Goal: Information Seeking & Learning: Learn about a topic

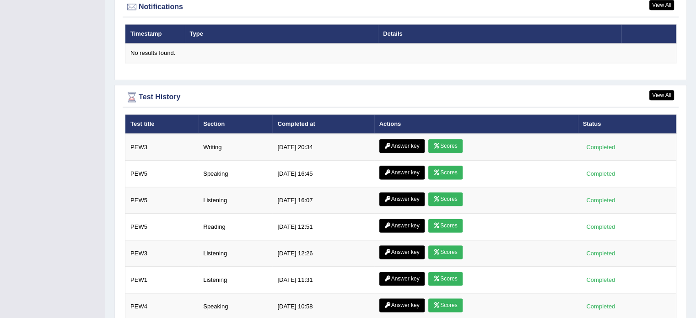
click at [304, 222] on td "9/20/25 12:51" at bounding box center [323, 227] width 102 height 27
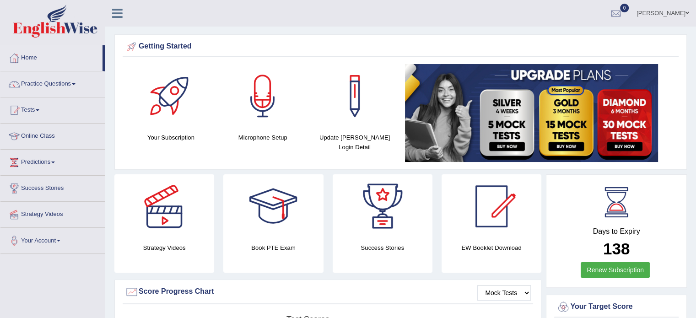
click at [35, 89] on link "Practice Questions" at bounding box center [52, 82] width 104 height 23
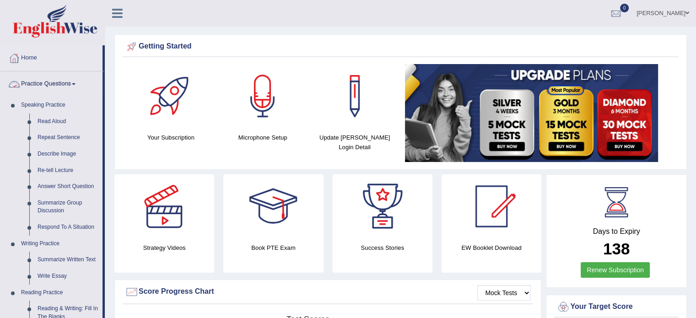
click at [36, 86] on link "Practice Questions" at bounding box center [51, 82] width 102 height 23
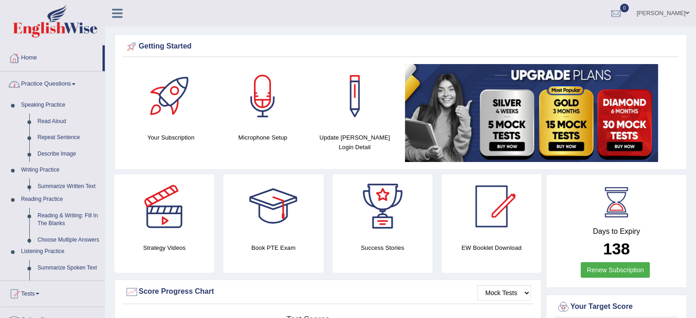
click at [20, 55] on div at bounding box center [14, 58] width 14 height 14
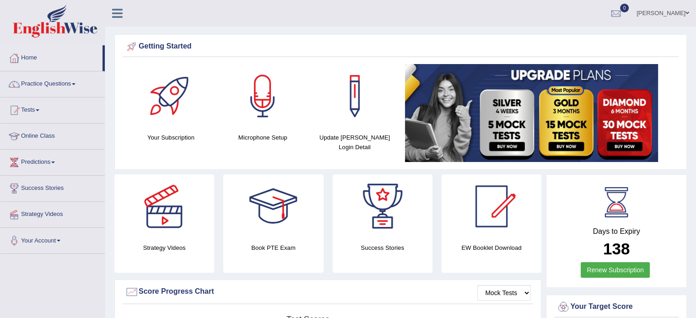
click at [35, 118] on link "Tests" at bounding box center [52, 109] width 104 height 23
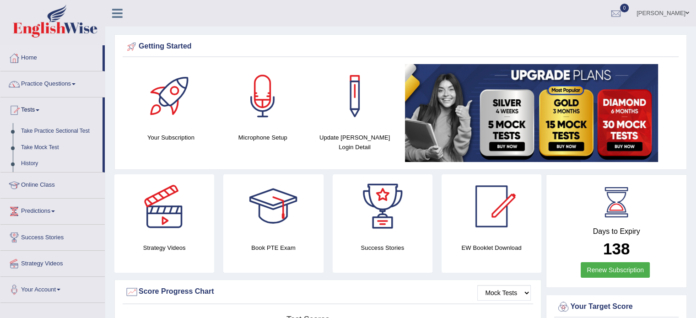
click at [31, 86] on link "Practice Questions" at bounding box center [52, 82] width 104 height 23
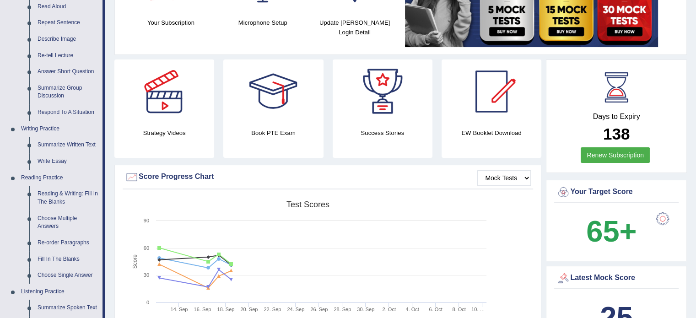
scroll to position [119, 0]
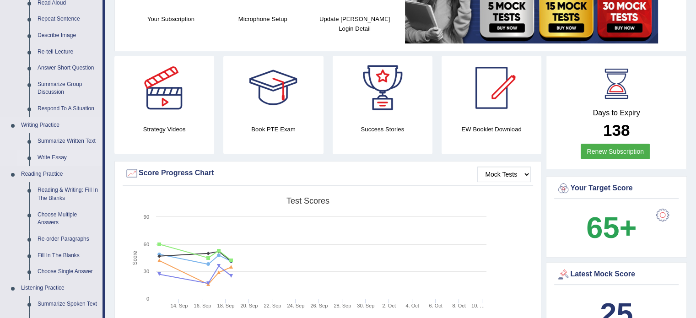
click at [45, 159] on link "Write Essay" at bounding box center [67, 158] width 69 height 16
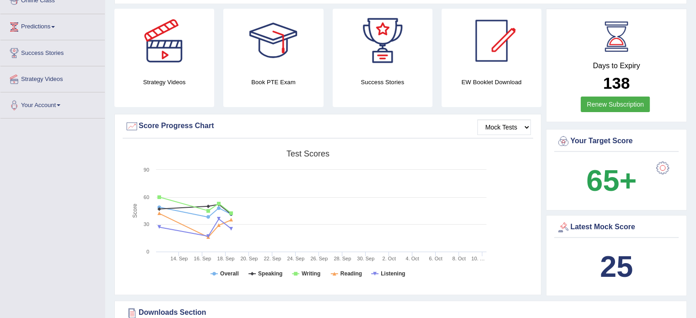
scroll to position [205, 0]
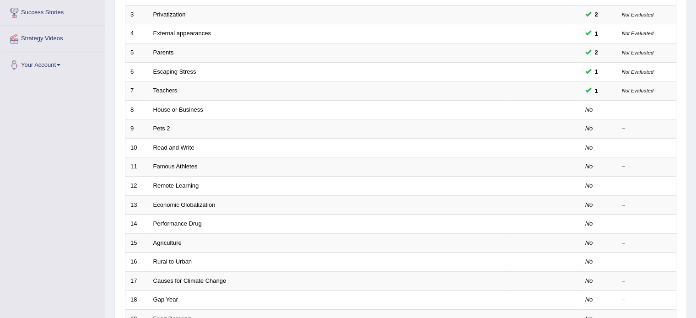
scroll to position [174, 0]
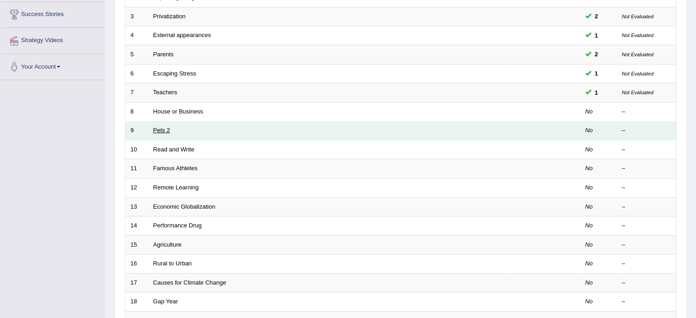
click at [161, 130] on link "Pets 2" at bounding box center [161, 130] width 17 height 7
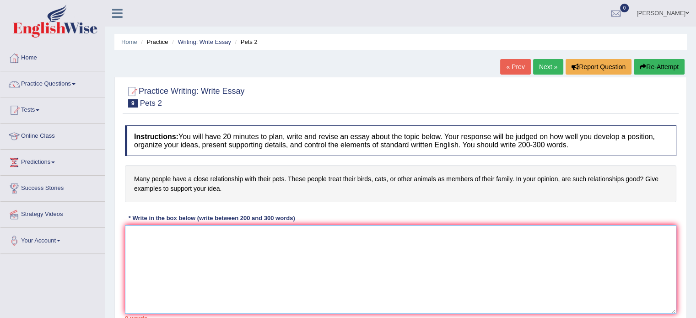
click at [241, 263] on textarea at bounding box center [401, 269] width 552 height 89
paste textarea "Recently, there has been a massive increase in the number of people claiming th…"
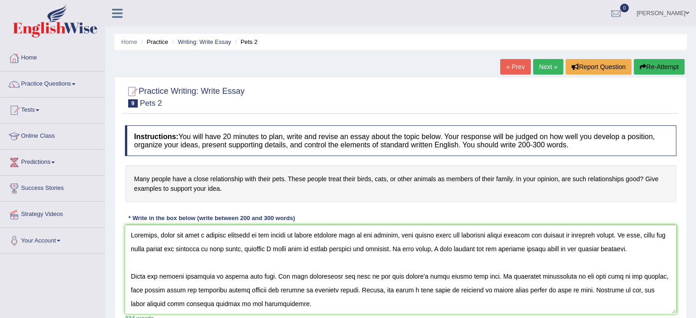
click at [515, 178] on h4 "Many people have a close relationship with their pets. These people treat their…" at bounding box center [401, 183] width 552 height 37
drag, startPoint x: 515, startPoint y: 178, endPoint x: 222, endPoint y: 164, distance: 293.4
click at [222, 164] on div "Instructions: You will have 20 minutes to plan, write and revise an essay about…" at bounding box center [401, 223] width 556 height 205
drag, startPoint x: 130, startPoint y: 174, endPoint x: 398, endPoint y: 253, distance: 279.9
click at [398, 253] on div "Instructions: You will have 20 minutes to plan, write and revise an essay about…" at bounding box center [401, 223] width 556 height 205
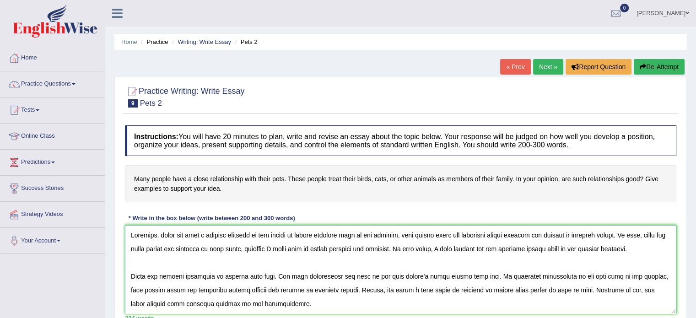
drag, startPoint x: 367, startPoint y: 235, endPoint x: 640, endPoint y: 230, distance: 273.0
click at [640, 230] on textarea at bounding box center [401, 269] width 552 height 89
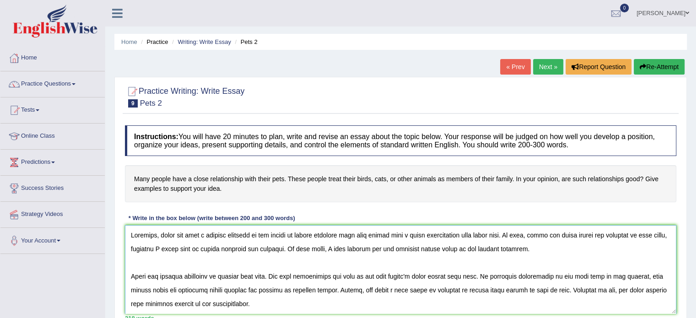
drag, startPoint x: 367, startPoint y: 235, endPoint x: 518, endPoint y: 235, distance: 151.1
click at [518, 235] on textarea at bounding box center [401, 269] width 552 height 89
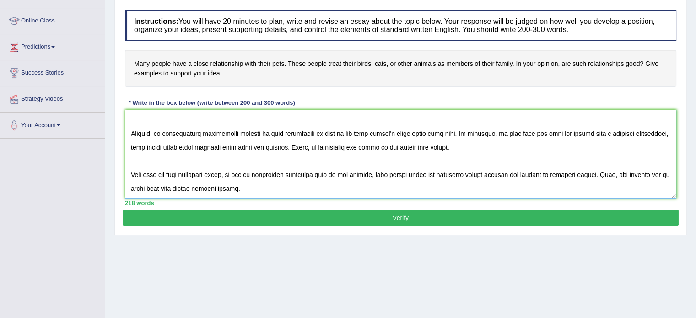
scroll to position [128, 0]
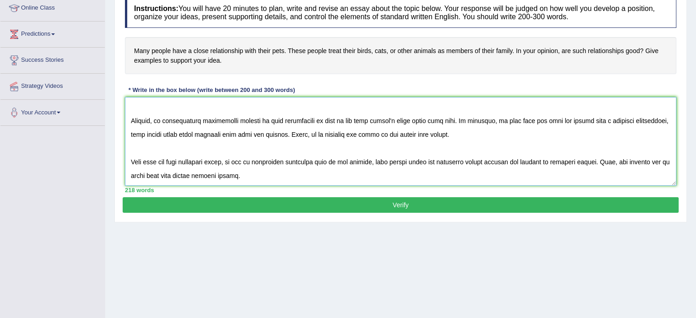
drag, startPoint x: 345, startPoint y: 132, endPoint x: 618, endPoint y: 134, distance: 273.4
click at [618, 134] on textarea at bounding box center [401, 141] width 552 height 89
paste textarea "many people have a close relationship with their pets"
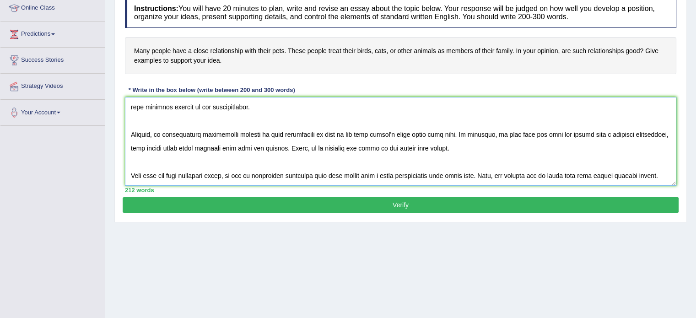
click at [498, 132] on textarea at bounding box center [401, 141] width 552 height 89
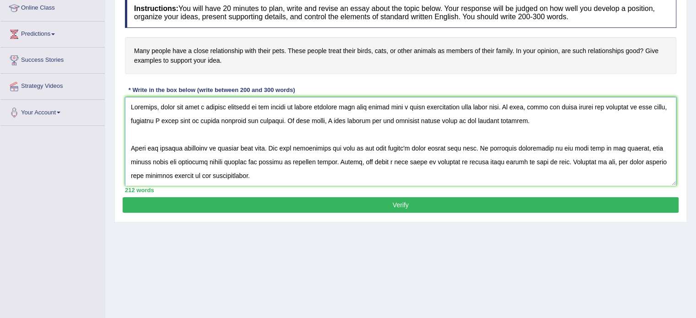
scroll to position [24, 0]
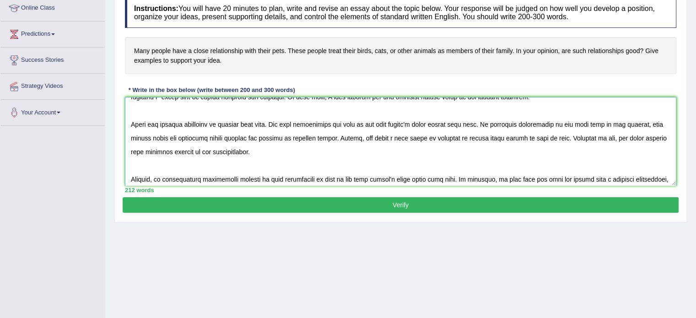
drag, startPoint x: 593, startPoint y: 146, endPoint x: 339, endPoint y: 142, distance: 254.2
click at [339, 142] on textarea at bounding box center [401, 141] width 552 height 89
paste textarea "many people have a close relationship with their pets"
type textarea "Recently, there has been a massive increase in the number of people claiming th…"
click at [293, 204] on button "Verify" at bounding box center [401, 205] width 556 height 16
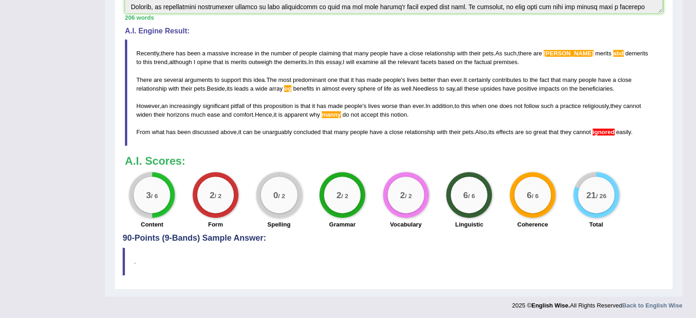
scroll to position [284, 0]
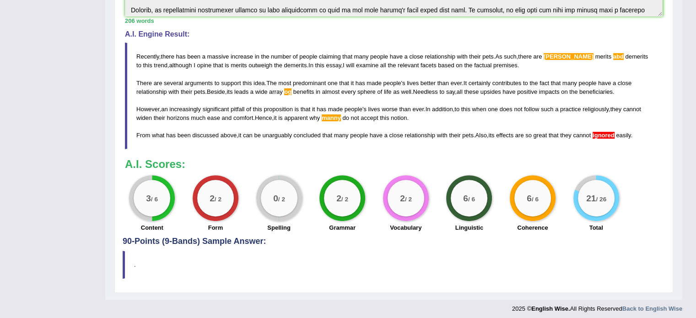
click at [673, 183] on div "Practice Writing: Write Essay 9 Pets 2 Instructions: You will have 20 minutes t…" at bounding box center [393, 43] width 559 height 500
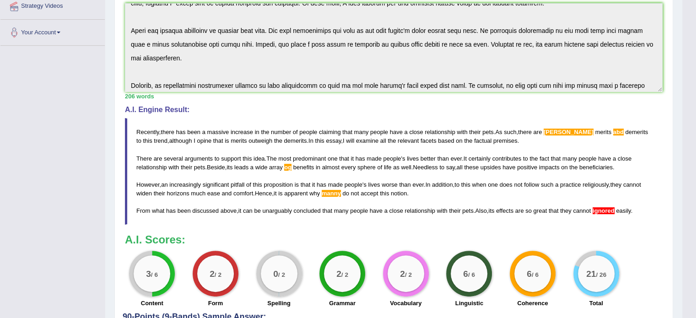
scroll to position [209, 0]
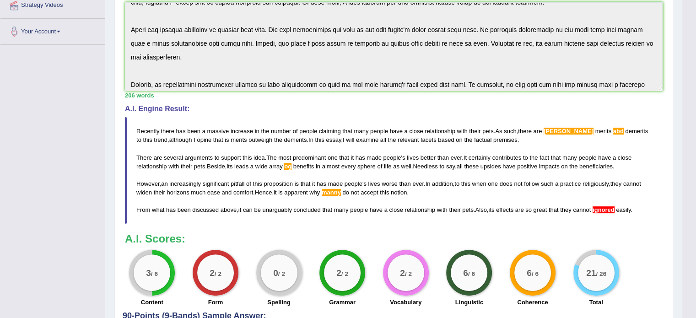
drag, startPoint x: 137, startPoint y: 127, endPoint x: 326, endPoint y: 187, distance: 197.8
click at [326, 187] on blockquote "Recently , there has been a massive increase in the number of people claiming t…" at bounding box center [394, 170] width 538 height 107
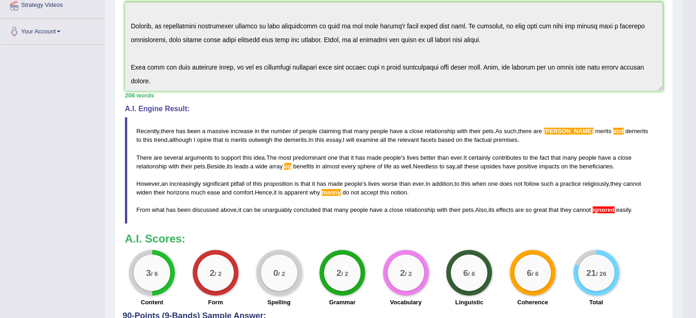
click at [243, 227] on div "Instructions: You will have 20 minutes to plan, write and revise an essay about…" at bounding box center [394, 112] width 543 height 400
click at [137, 130] on span "Recently" at bounding box center [147, 131] width 23 height 7
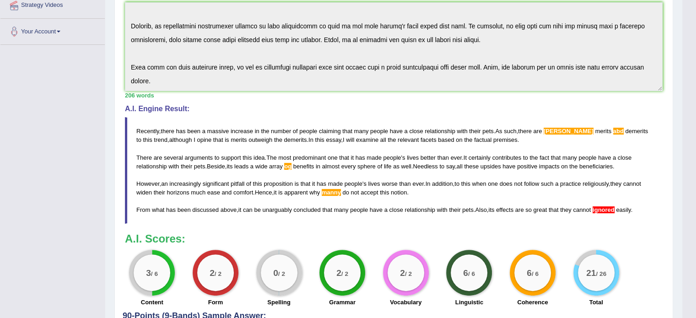
click at [137, 130] on span "Recently" at bounding box center [147, 131] width 23 height 7
drag, startPoint x: 137, startPoint y: 130, endPoint x: 329, endPoint y: 205, distance: 205.8
click at [329, 205] on blockquote "Recently , there has been a massive increase in the number of people claiming t…" at bounding box center [394, 170] width 538 height 107
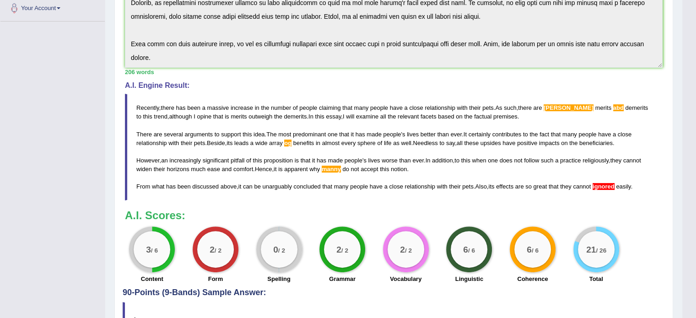
scroll to position [251, 0]
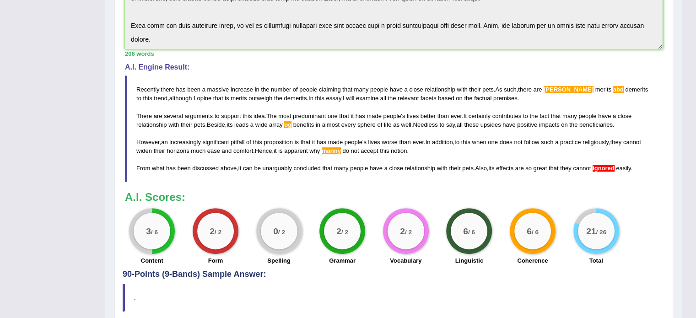
click at [631, 167] on span "easily" at bounding box center [623, 168] width 15 height 7
click at [631, 168] on span "easily" at bounding box center [623, 168] width 15 height 7
click at [630, 168] on span "easily" at bounding box center [623, 168] width 15 height 7
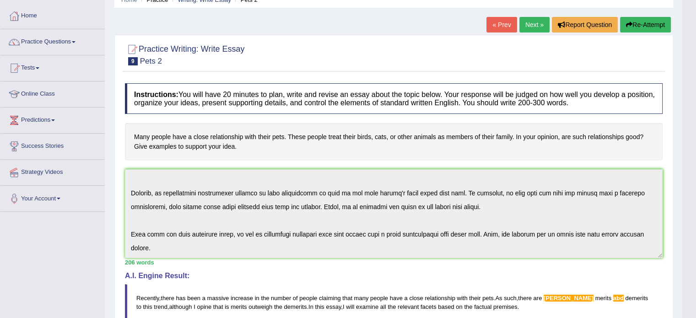
scroll to position [0, 0]
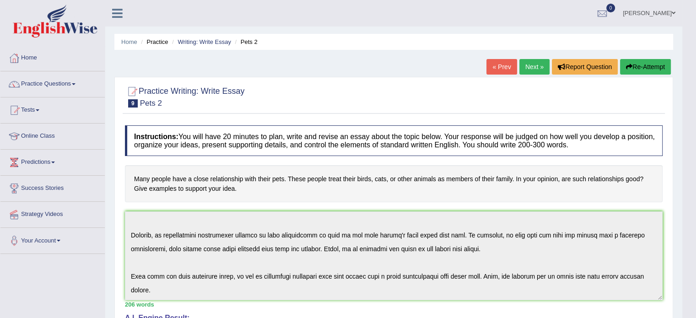
click at [529, 67] on link "Next »" at bounding box center [535, 67] width 30 height 16
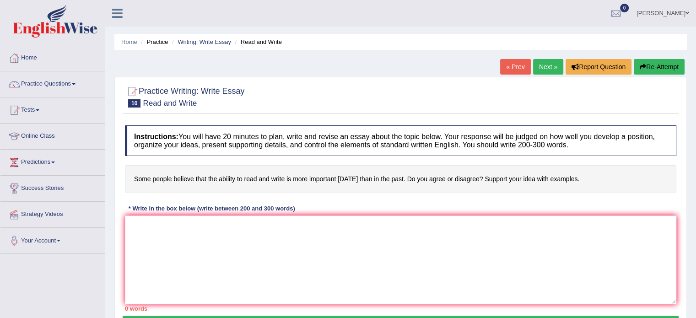
drag, startPoint x: 587, startPoint y: 176, endPoint x: 320, endPoint y: 126, distance: 271.7
click at [320, 126] on div "Instructions: You will have 20 minutes to plan, write and revise an essay about…" at bounding box center [401, 218] width 556 height 195
click at [131, 181] on h4 "Some people believe that the ability to read and write is more important [DATE]…" at bounding box center [401, 179] width 552 height 28
drag, startPoint x: 131, startPoint y: 181, endPoint x: 216, endPoint y: 210, distance: 89.9
click at [216, 210] on div "Instructions: You will have 20 minutes to plan, write and revise an essay about…" at bounding box center [401, 218] width 556 height 195
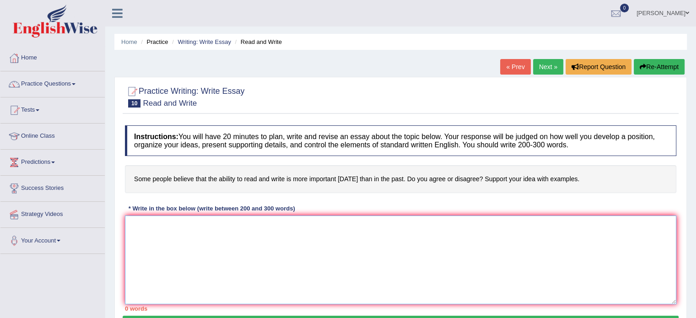
click at [223, 238] on textarea at bounding box center [401, 260] width 552 height 89
click at [251, 257] on textarea at bounding box center [401, 260] width 552 height 89
click at [597, 179] on h4 "Some people believe that the ability to read and write is more important [DATE]…" at bounding box center [401, 179] width 552 height 28
click at [156, 291] on textarea at bounding box center [401, 260] width 552 height 89
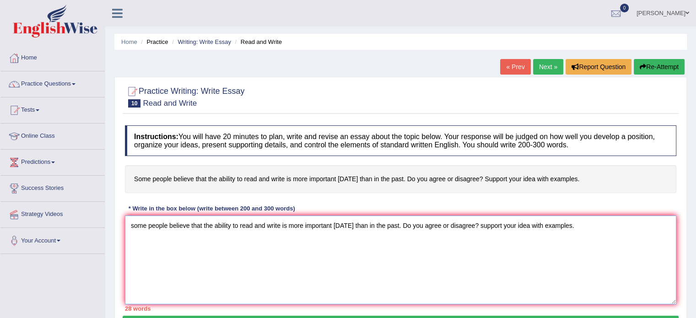
drag, startPoint x: 582, startPoint y: 228, endPoint x: 0, endPoint y: 258, distance: 583.2
click at [0, 258] on div "Toggle navigation Home Practice Questions Speaking Practice Read Aloud Repeat S…" at bounding box center [348, 238] width 696 height 476
paste textarea "Recently, there has been a massive increase in the number of people claiming th…"
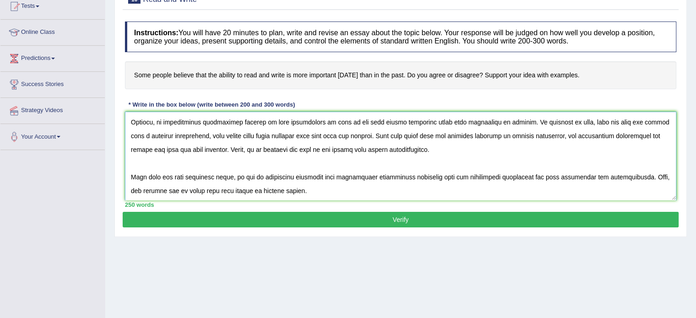
scroll to position [163, 0]
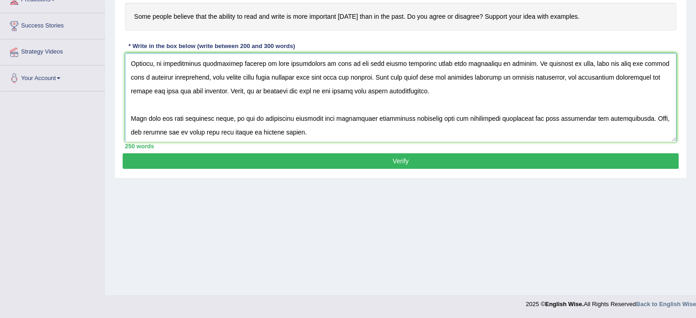
type textarea "Recently, there has been a massive increase in the number of people claiming th…"
click at [509, 167] on button "Verify" at bounding box center [401, 161] width 556 height 16
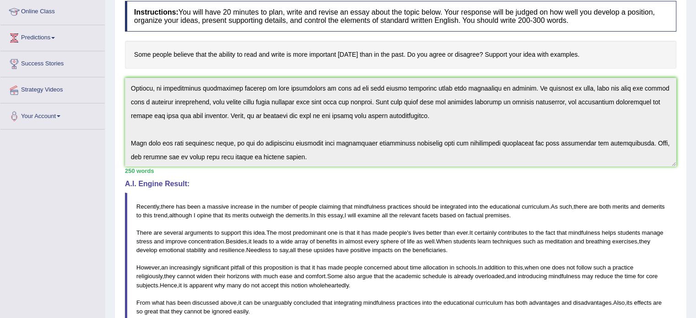
scroll to position [0, 0]
